Goal: Book appointment/travel/reservation

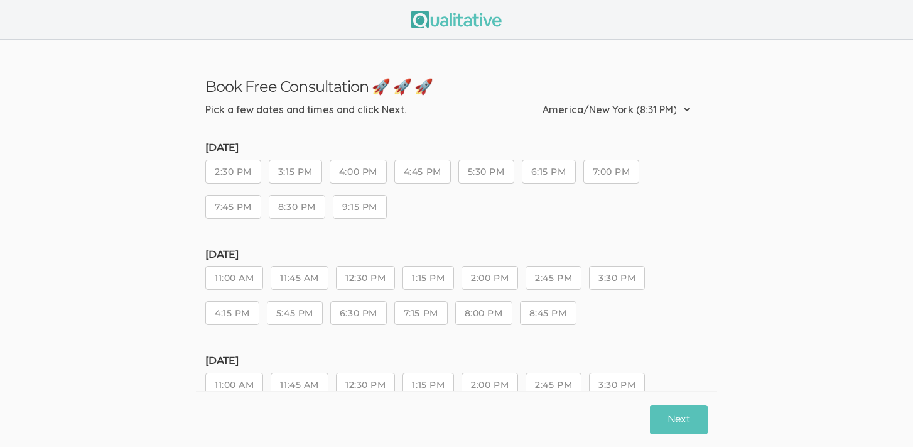
click at [239, 173] on button "2:30 PM" at bounding box center [233, 172] width 56 height 24
click at [360, 175] on button "4:00 PM" at bounding box center [358, 172] width 57 height 24
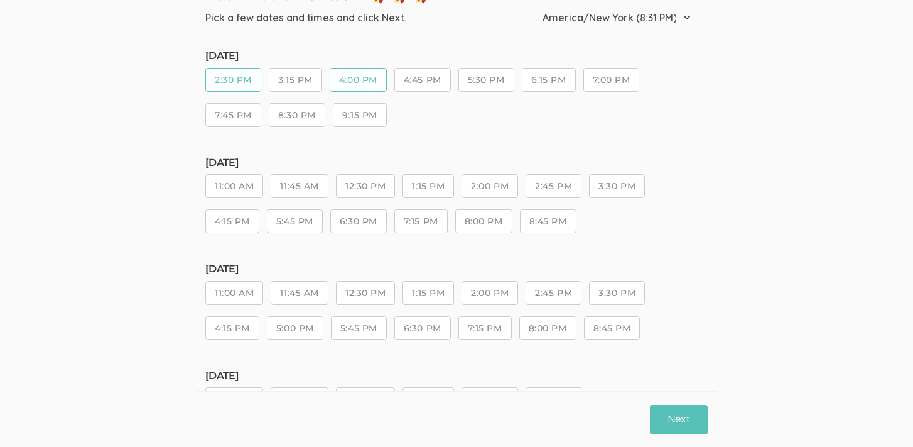
scroll to position [13, 0]
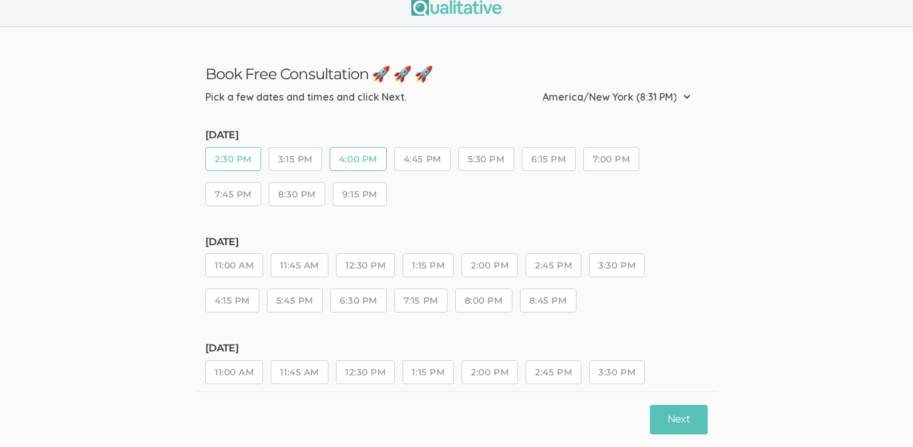
click at [295, 158] on button "3:15 PM" at bounding box center [295, 159] width 53 height 24
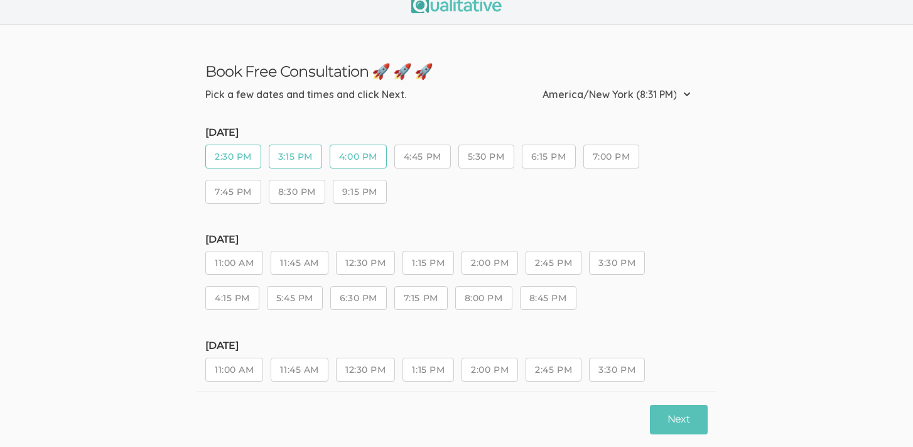
scroll to position [25, 0]
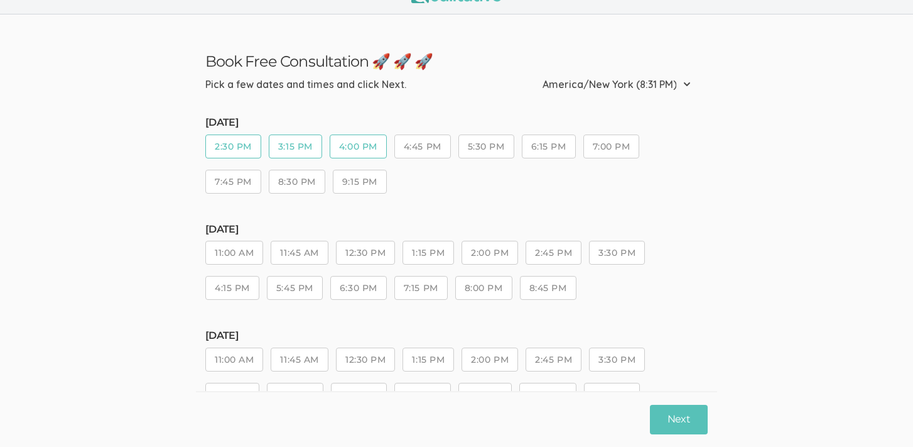
click at [232, 249] on button "11:00 AM" at bounding box center [234, 253] width 58 height 24
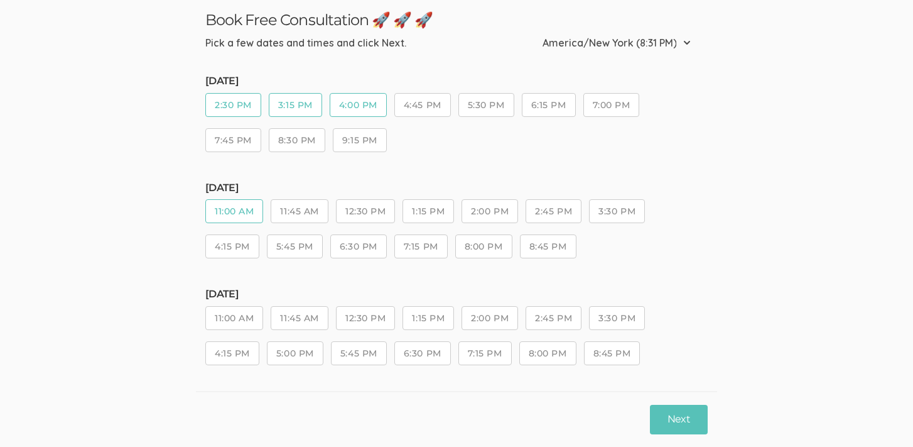
scroll to position [213, 0]
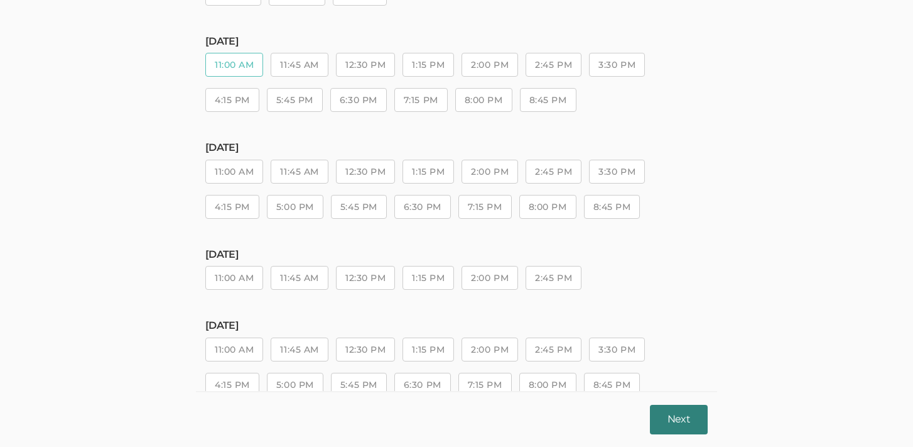
click at [684, 423] on button "Next" at bounding box center [679, 420] width 58 height 30
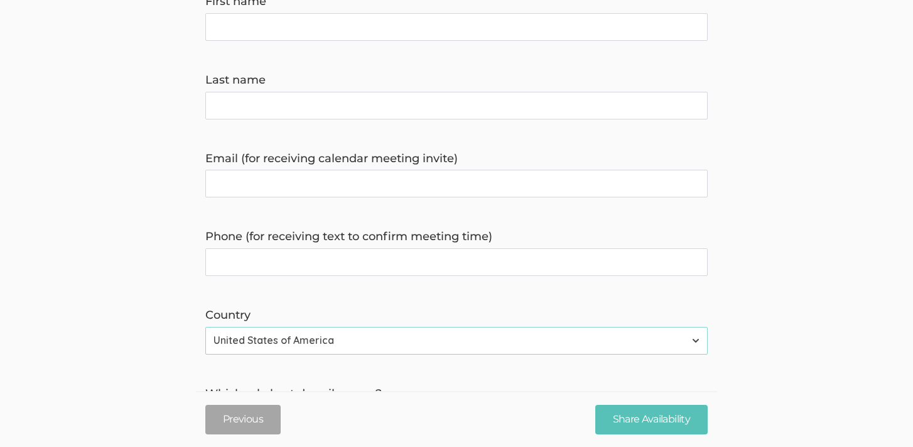
scroll to position [0, 0]
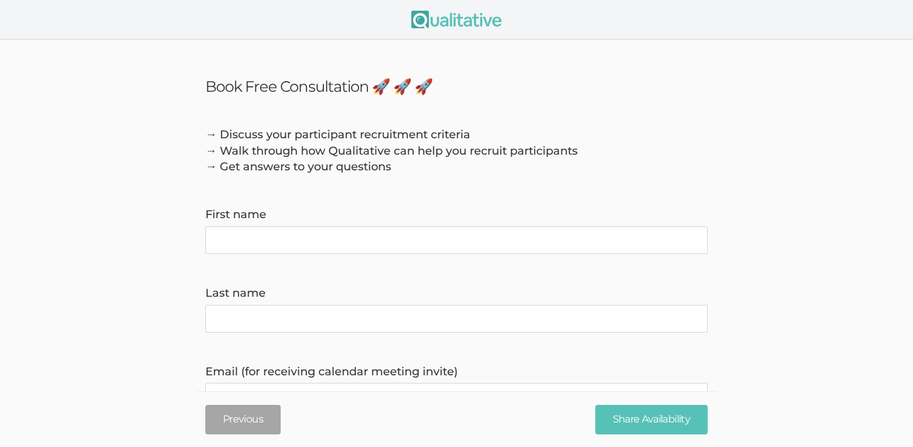
click at [324, 245] on name "First name" at bounding box center [456, 240] width 503 height 28
type name "[PERSON_NAME]"
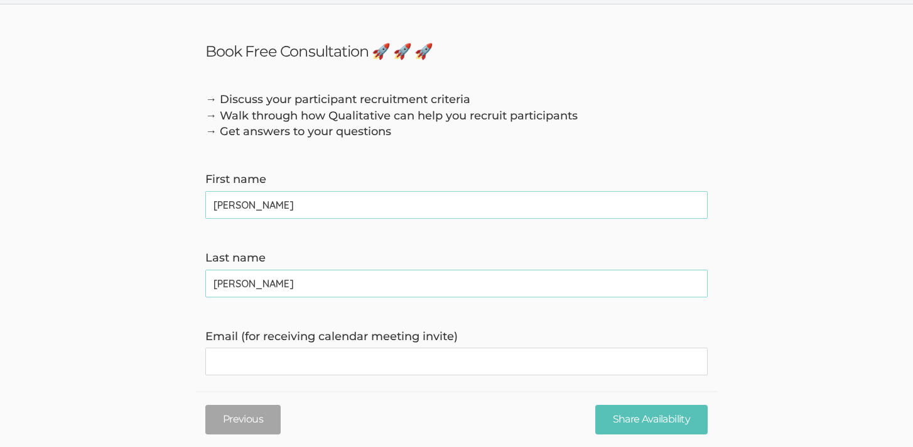
scroll to position [175, 0]
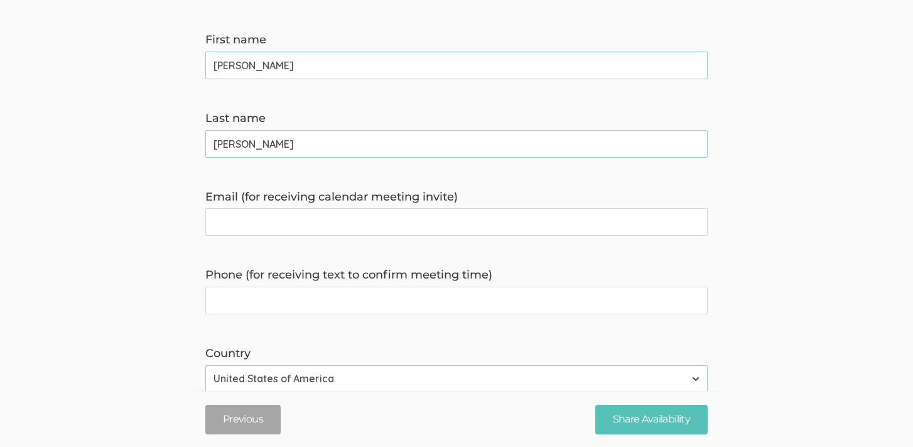
type name "[PERSON_NAME]"
click at [313, 214] on invite\) "Email (for receiving calendar meeting invite)" at bounding box center [456, 222] width 503 height 28
type invite\) "[EMAIL_ADDRESS][DOMAIN_NAME]"
click at [364, 303] on time\) "Phone (for receiving text to confirm meeting time)" at bounding box center [456, 300] width 503 height 28
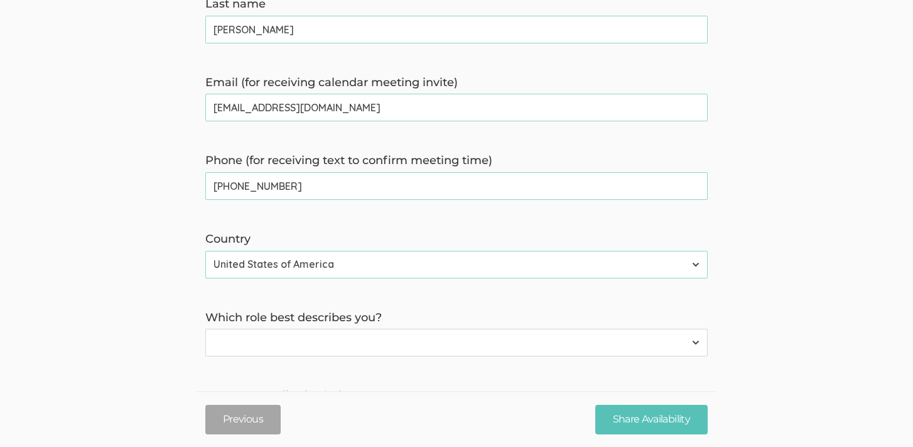
scroll to position [499, 0]
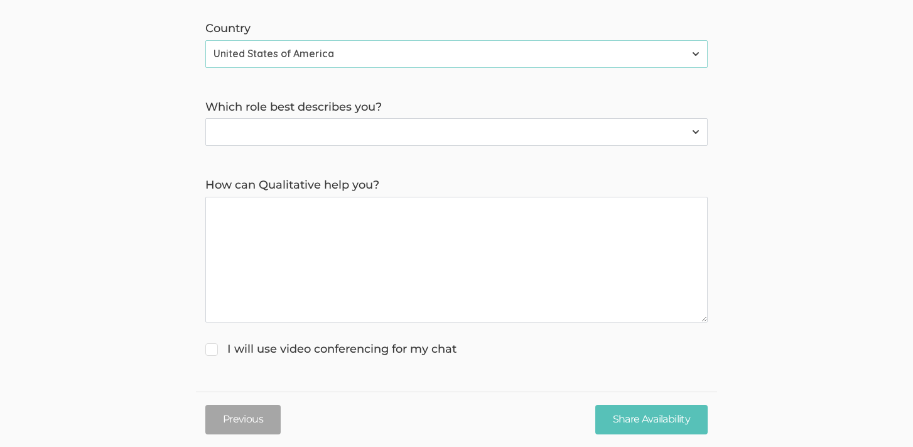
type time\) "[PHONE_NUMBER]"
click at [311, 136] on select "Participant Researcher" at bounding box center [456, 132] width 503 height 28
select select "1"
click at [205, 119] on select "Participant Researcher" at bounding box center [456, 132] width 503 height 28
click at [322, 219] on you\? "How can Qualitative help you?" at bounding box center [456, 260] width 503 height 126
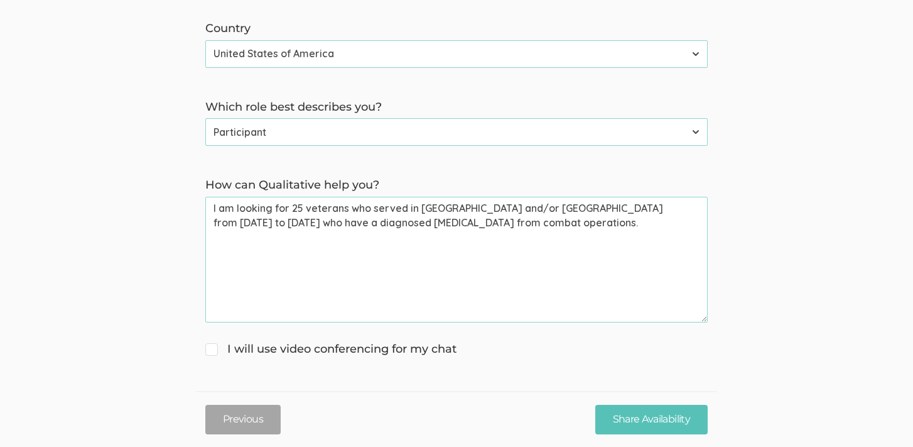
type you\? "I am looking for 25 veterans who served in [GEOGRAPHIC_DATA] and/or [GEOGRAPHIC…"
click at [214, 351] on span "I will use video conferencing for my chat" at bounding box center [330, 349] width 251 height 16
click at [214, 351] on input "I will use video conferencing for my chat" at bounding box center [209, 348] width 8 height 8
checkbox input "true"
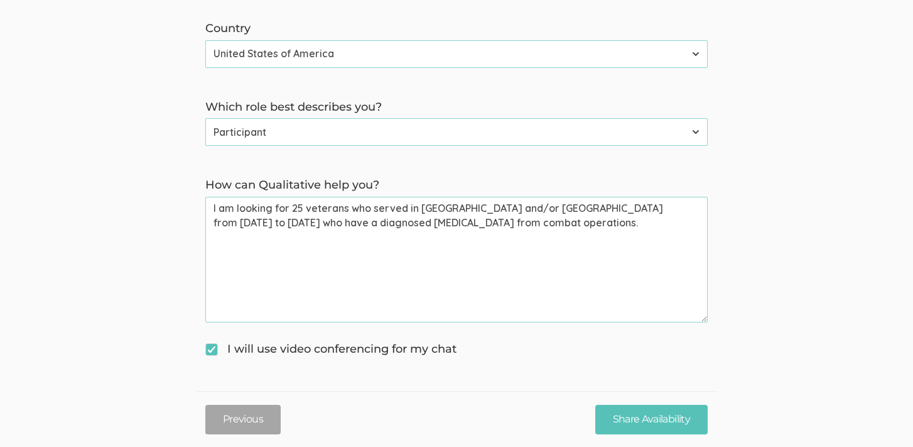
click at [514, 224] on you\? "I am looking for 25 veterans who served in [GEOGRAPHIC_DATA] and/or [GEOGRAPHIC…" at bounding box center [456, 260] width 503 height 126
click at [650, 222] on you\? "I am looking for 25 veterans who served in [GEOGRAPHIC_DATA] and/or [GEOGRAPHIC…" at bounding box center [456, 260] width 503 height 126
click at [336, 239] on you\? "I am looking for 25 veterans who served in [GEOGRAPHIC_DATA] and/or [GEOGRAPHIC…" at bounding box center [456, 260] width 503 height 126
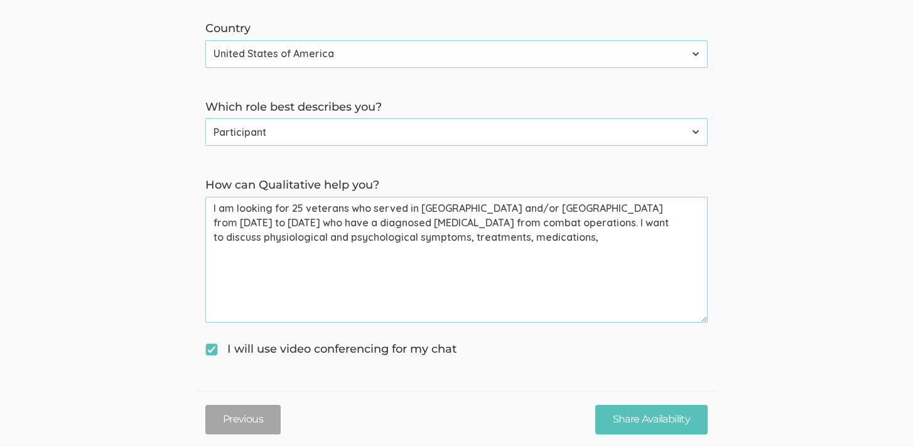
click at [389, 240] on you\? "I am looking for 25 veterans who served in [GEOGRAPHIC_DATA] and/or [GEOGRAPHIC…" at bounding box center [456, 260] width 503 height 126
click at [337, 239] on you\? "I am looking for 25 veterans who served in [GEOGRAPHIC_DATA] and/or [GEOGRAPHIC…" at bounding box center [456, 260] width 503 height 126
click at [258, 254] on you\? "I am looking for 25 veterans who served in [GEOGRAPHIC_DATA] and/or [GEOGRAPHIC…" at bounding box center [456, 260] width 503 height 126
click at [395, 254] on you\? "I am looking for 25 veterans who served in [GEOGRAPHIC_DATA] and/or [GEOGRAPHIC…" at bounding box center [456, 260] width 503 height 126
click at [381, 222] on you\? "I am looking for 25 veterans who served in [GEOGRAPHIC_DATA] and/or [GEOGRAPHIC…" at bounding box center [456, 260] width 503 height 126
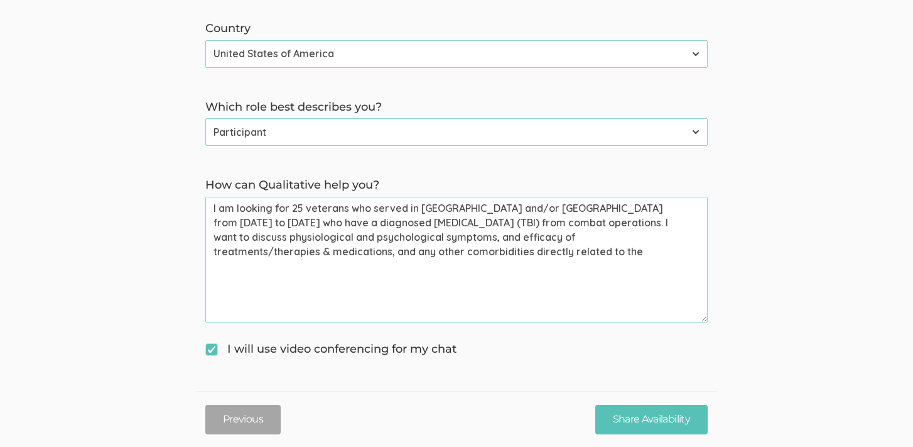
click at [387, 254] on you\? "I am looking for 25 veterans who served in [GEOGRAPHIC_DATA] and/or [GEOGRAPHIC…" at bounding box center [456, 260] width 503 height 126
drag, startPoint x: 422, startPoint y: 253, endPoint x: 193, endPoint y: 200, distance: 233.9
type you\? "I am looking for 25 veterans who served in [GEOGRAPHIC_DATA] and/or [GEOGRAPHIC…"
click at [677, 420] on input "Share Availability" at bounding box center [652, 420] width 112 height 30
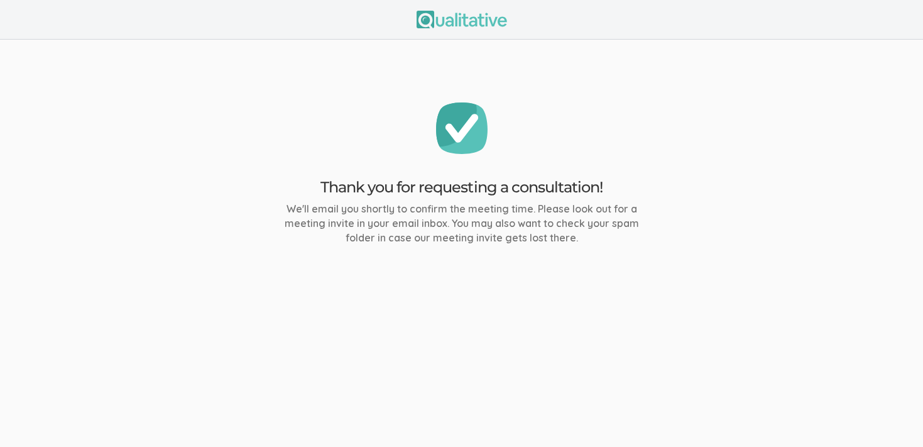
click at [498, 200] on div "Thank you for requesting a consultation! We'll email you shortly to confirm the…" at bounding box center [461, 173] width 377 height 143
